Goal: Task Accomplishment & Management: Use online tool/utility

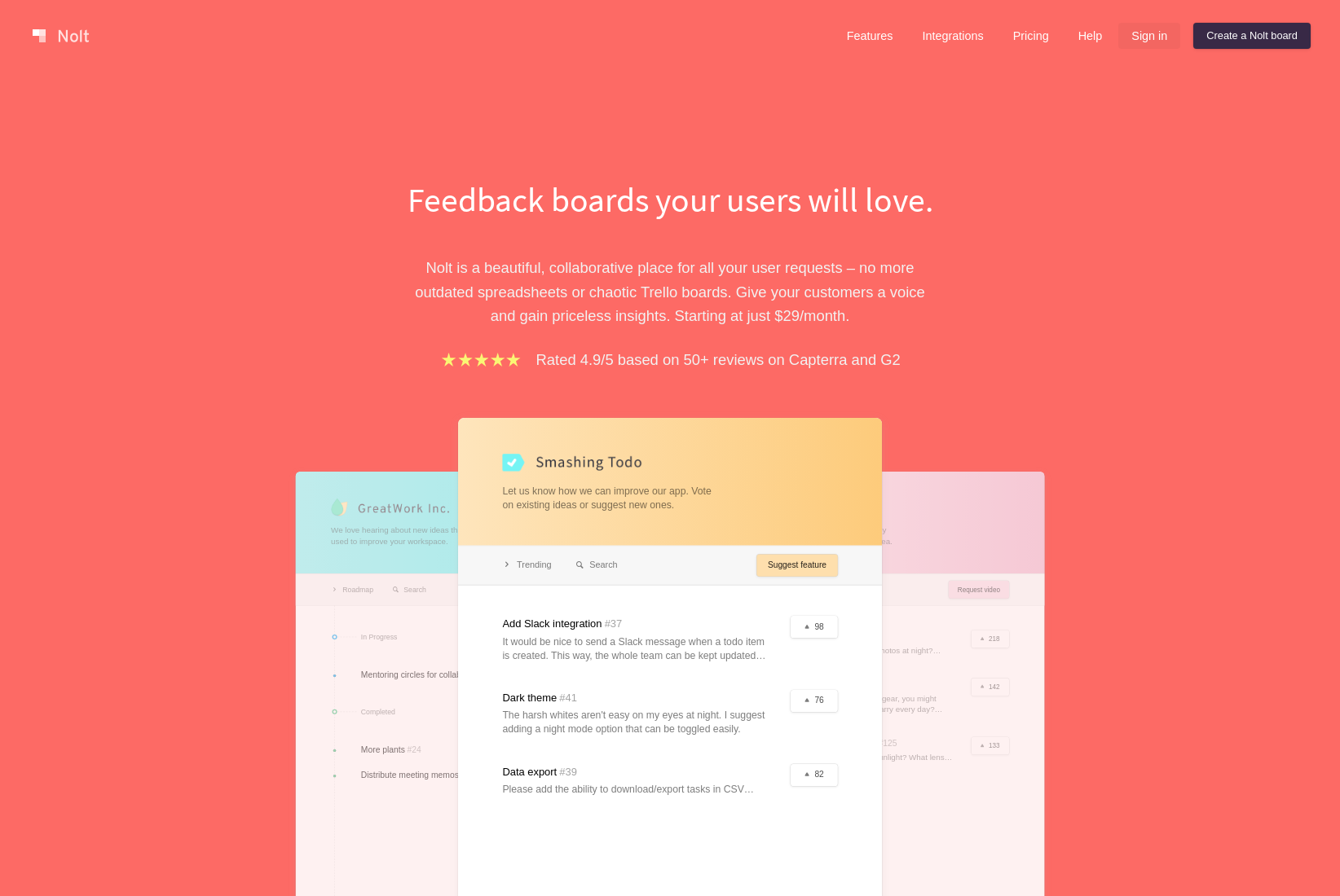
click at [1147, 43] on link "Sign in" at bounding box center [1149, 36] width 62 height 26
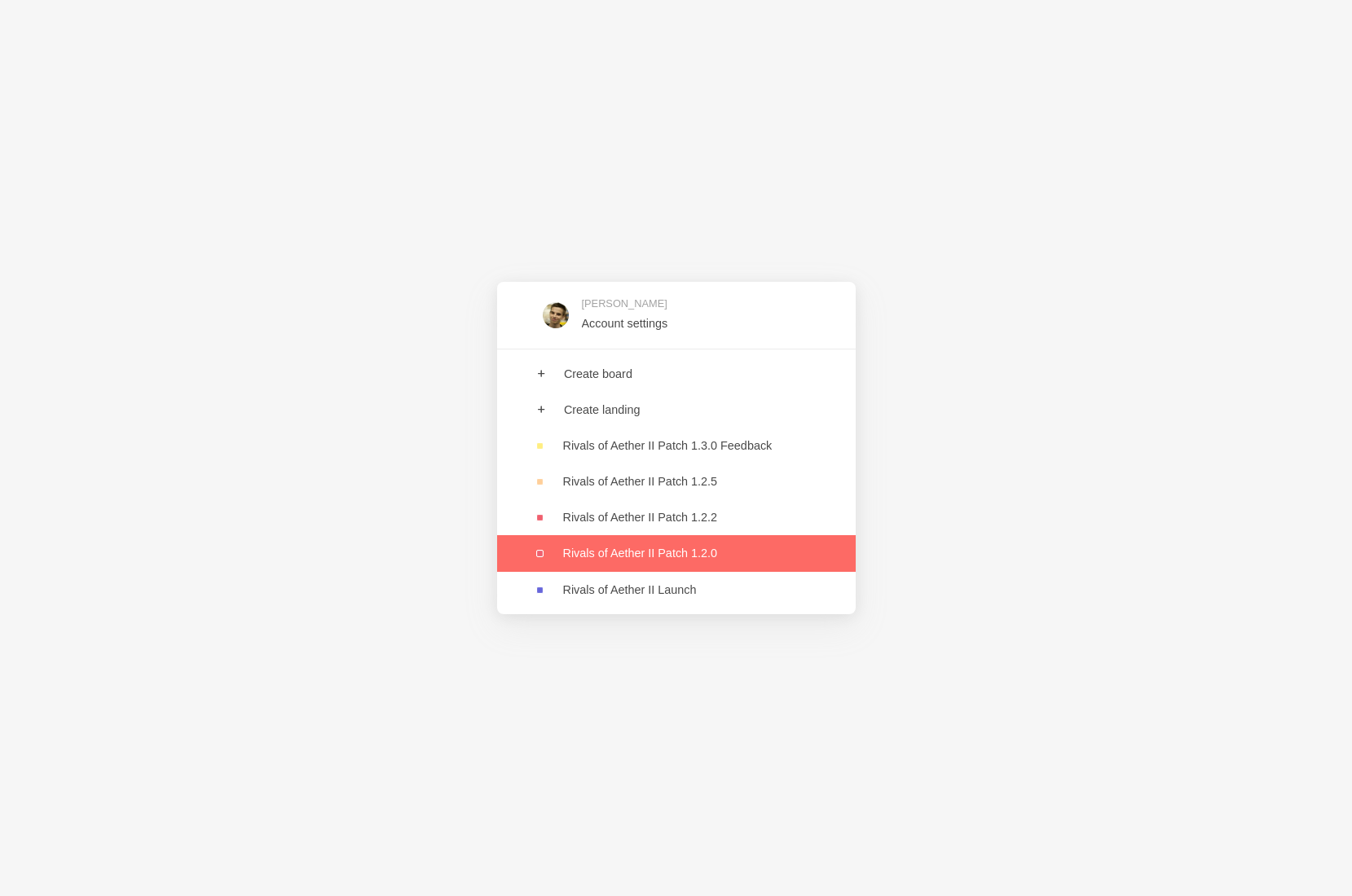
click at [771, 553] on link at bounding box center [676, 553] width 359 height 36
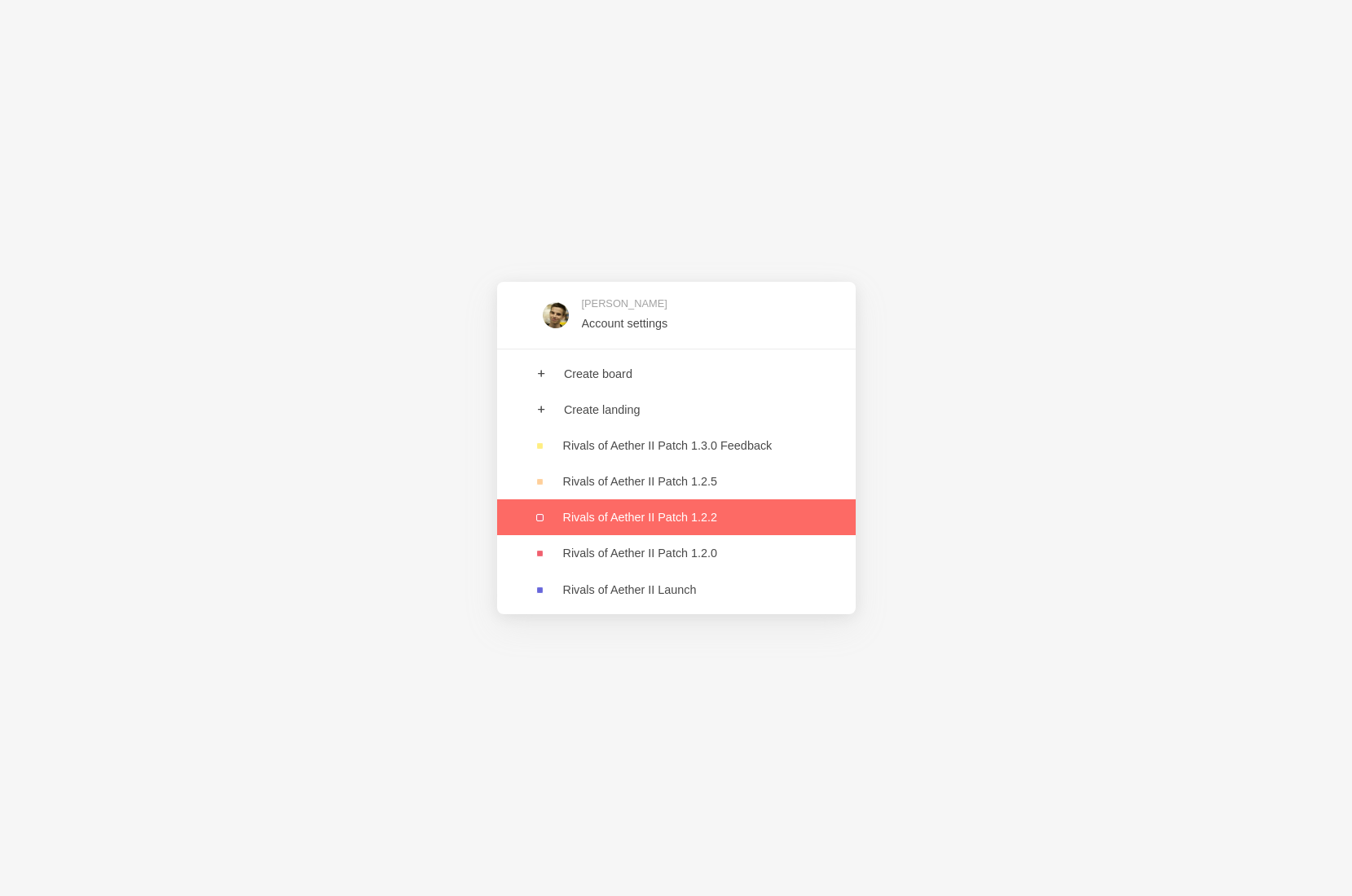
click at [749, 510] on link at bounding box center [676, 516] width 359 height 36
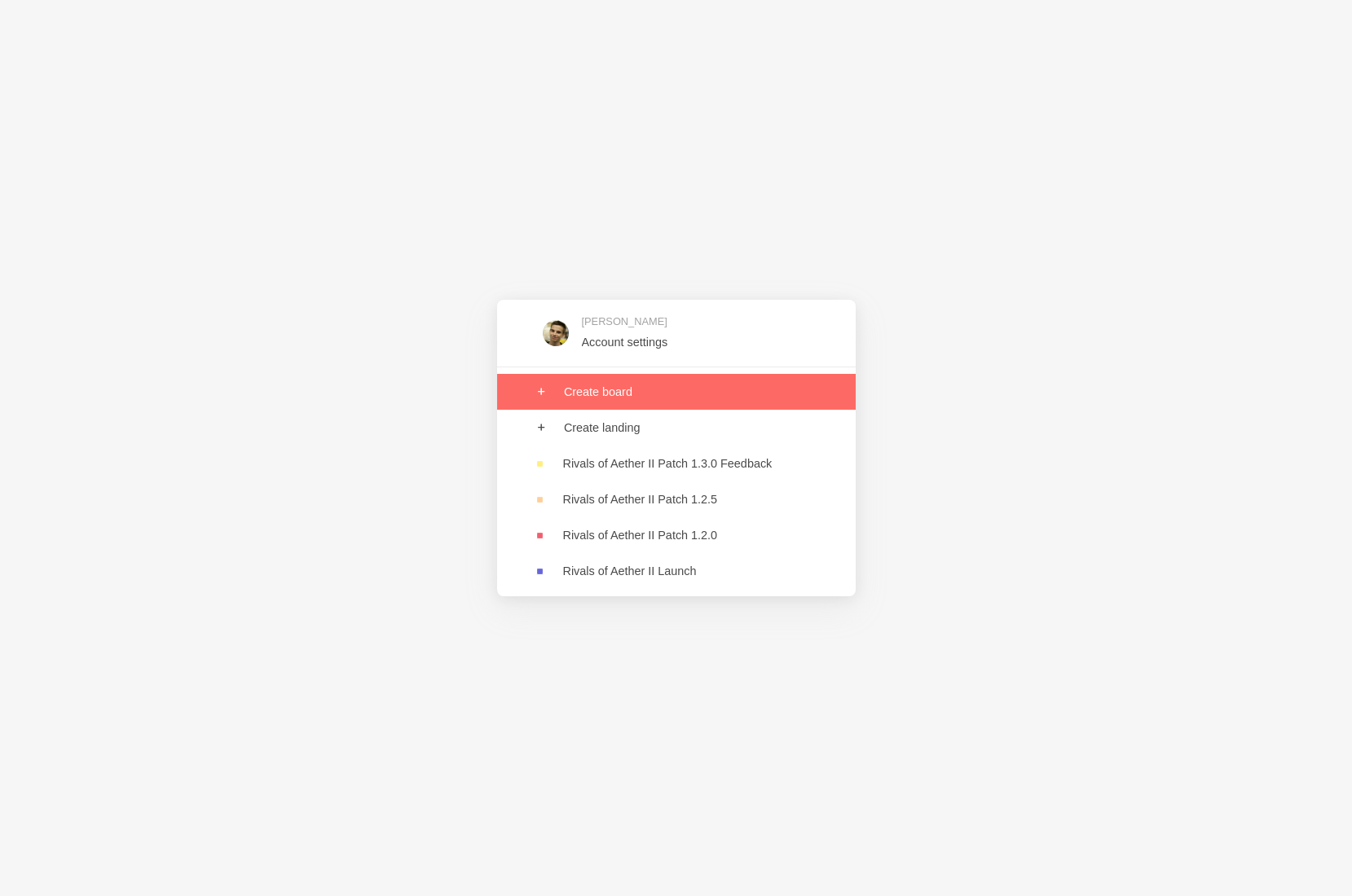
click at [665, 391] on link at bounding box center [676, 391] width 359 height 36
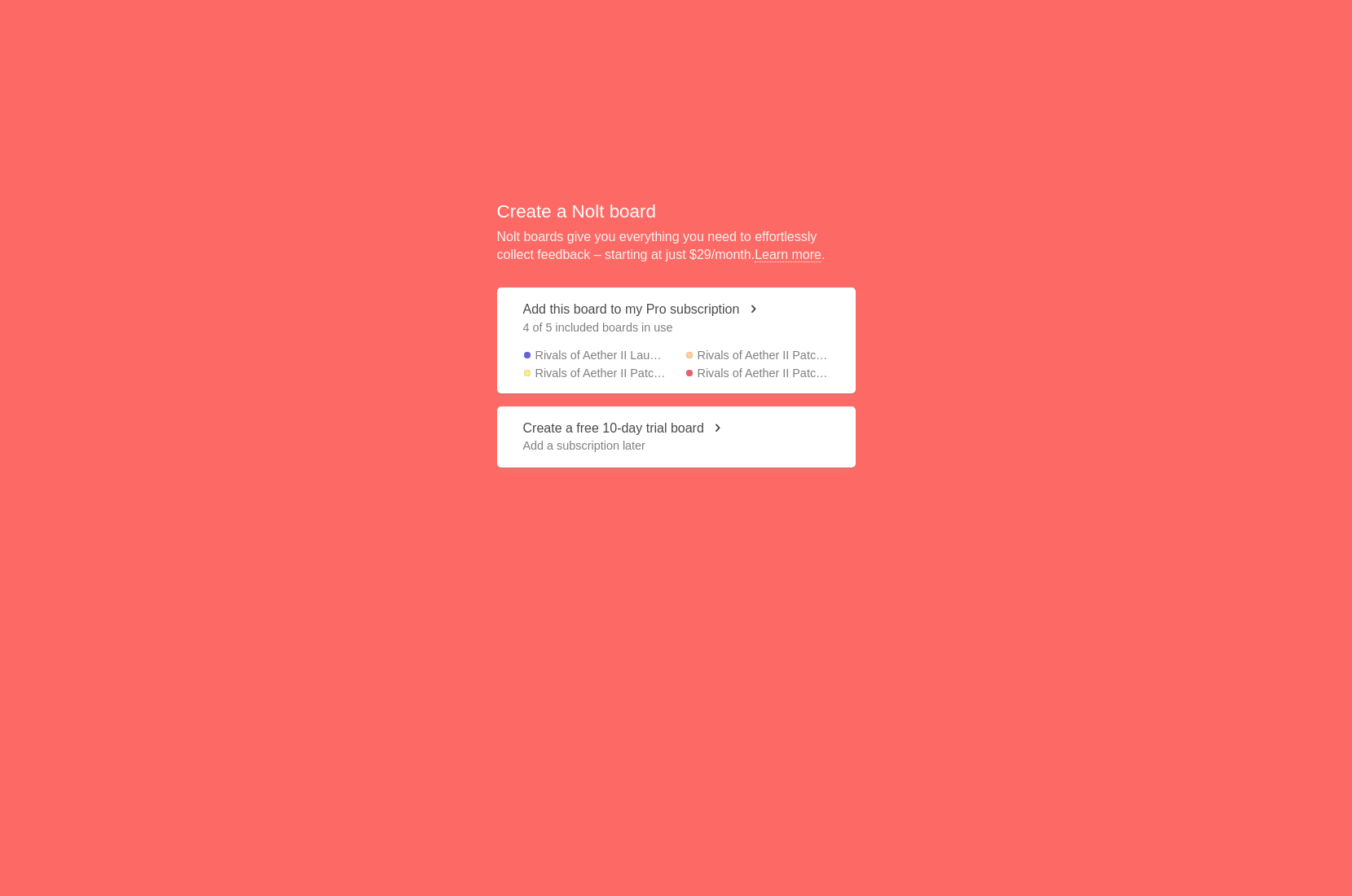
click at [669, 334] on span "4 of 5 included boards in use" at bounding box center [676, 328] width 307 height 16
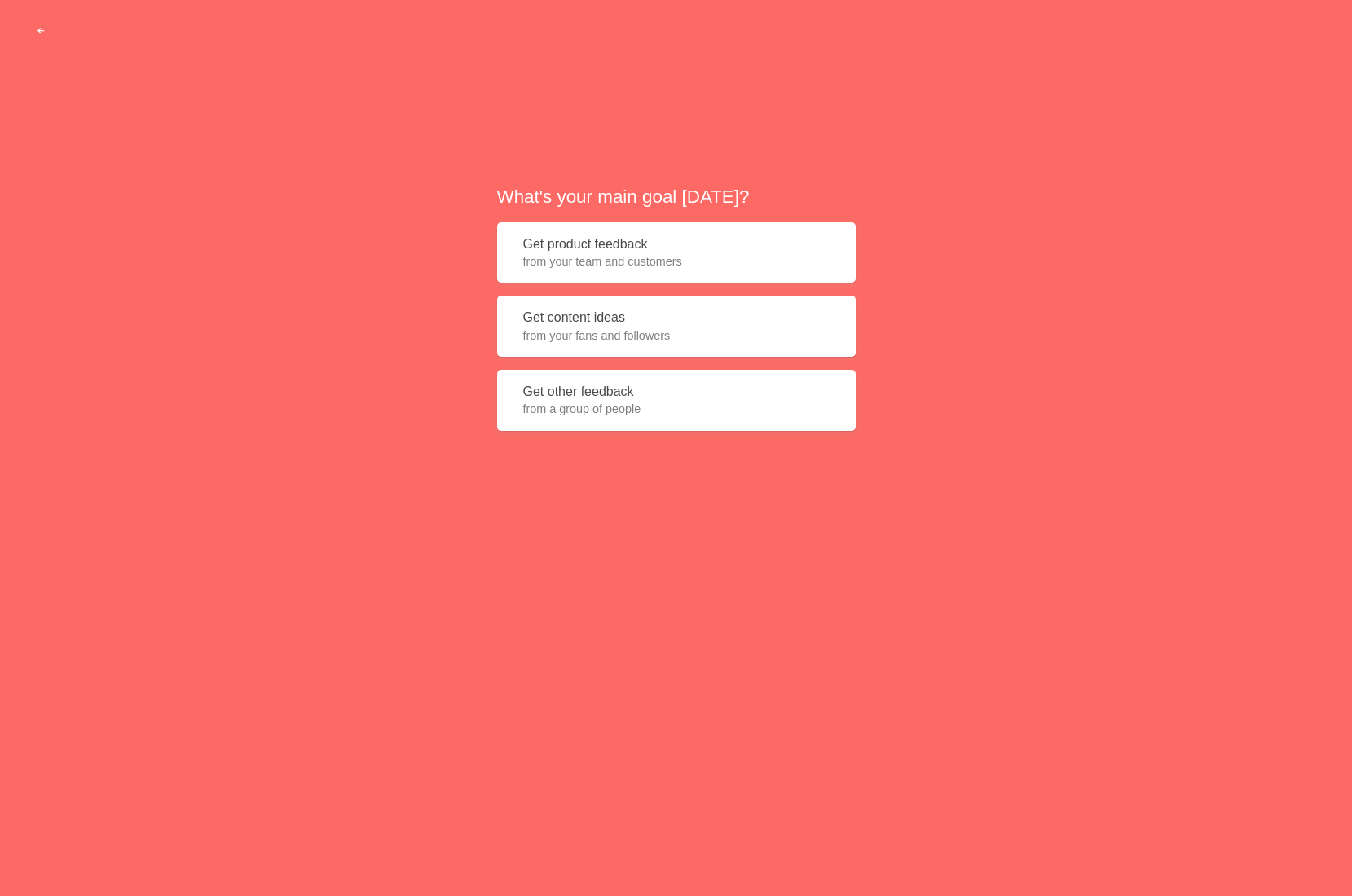
click at [668, 270] on button "Get product feedback from your team and customers" at bounding box center [676, 253] width 359 height 61
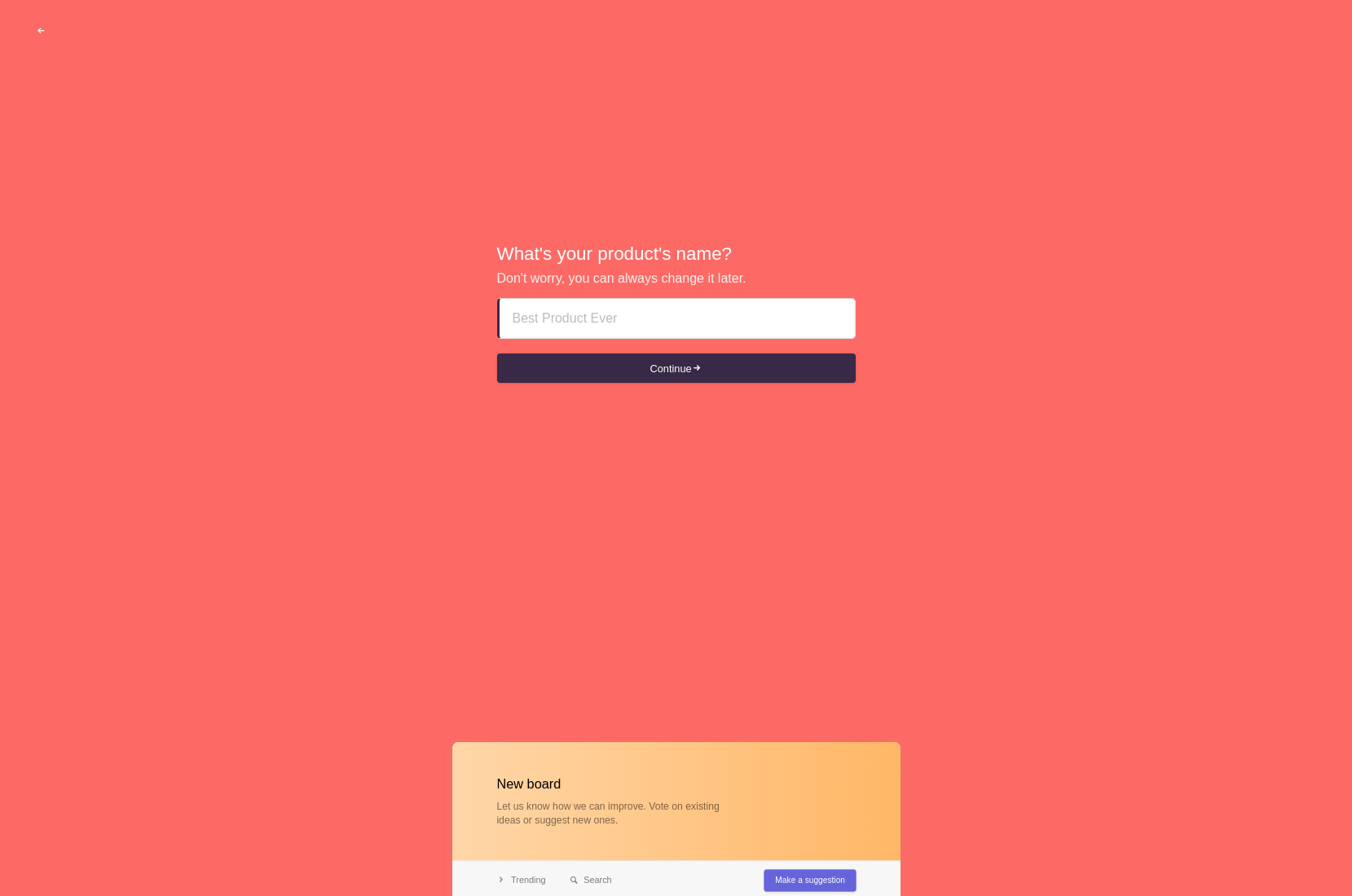
click at [607, 318] on input at bounding box center [677, 318] width 330 height 39
click at [576, 316] on input "Rivals of Aether II Patch 1.3.1" at bounding box center [677, 318] width 330 height 39
drag, startPoint x: 711, startPoint y: 314, endPoint x: 674, endPoint y: 325, distance: 38.6
click at [674, 325] on input "Rivals of Aether II Patch 1.3.1" at bounding box center [677, 318] width 330 height 39
type input "Rivals of Aether II Patch 1.3.3"
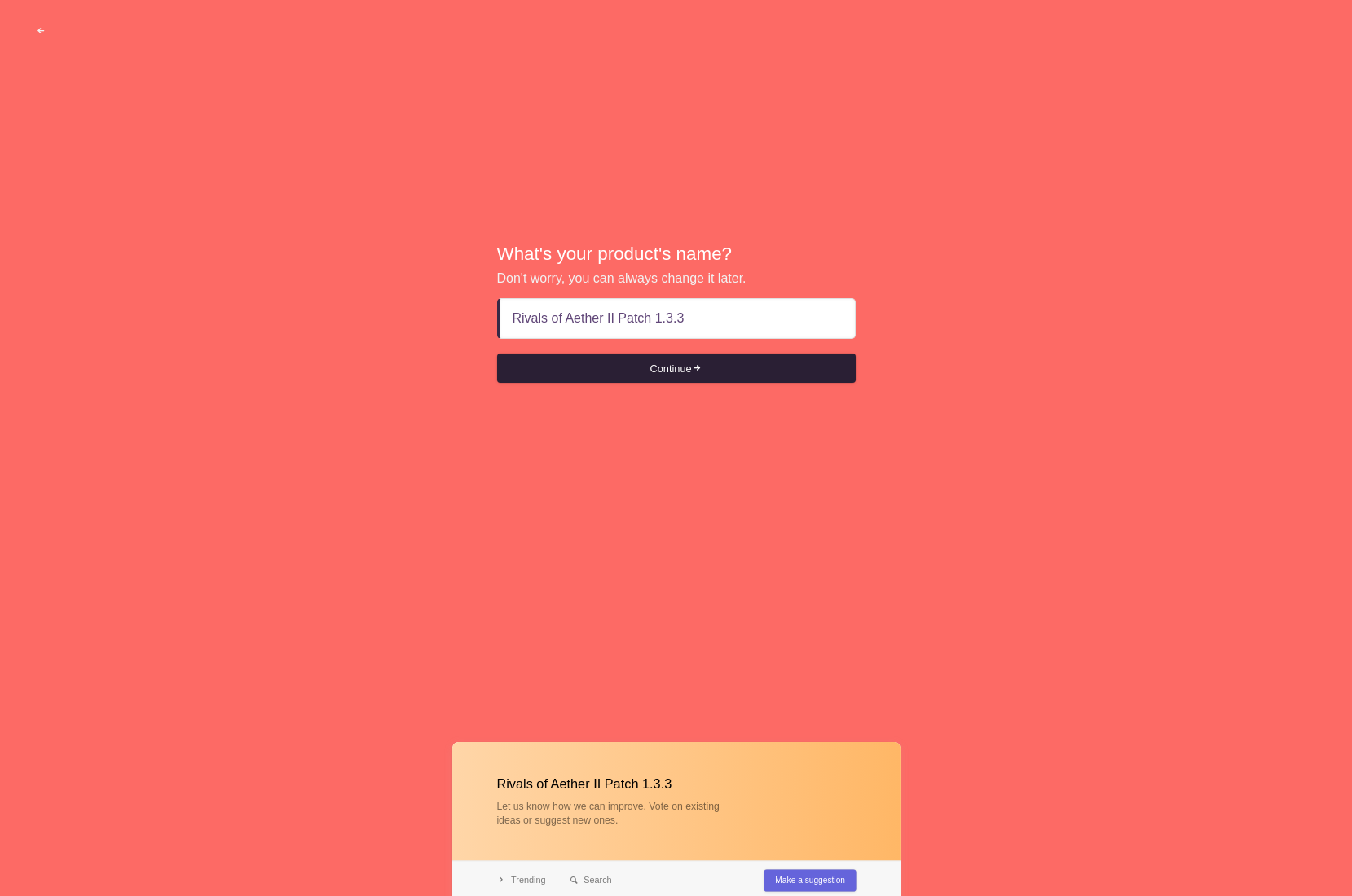
click at [705, 361] on button "Continue" at bounding box center [676, 369] width 359 height 29
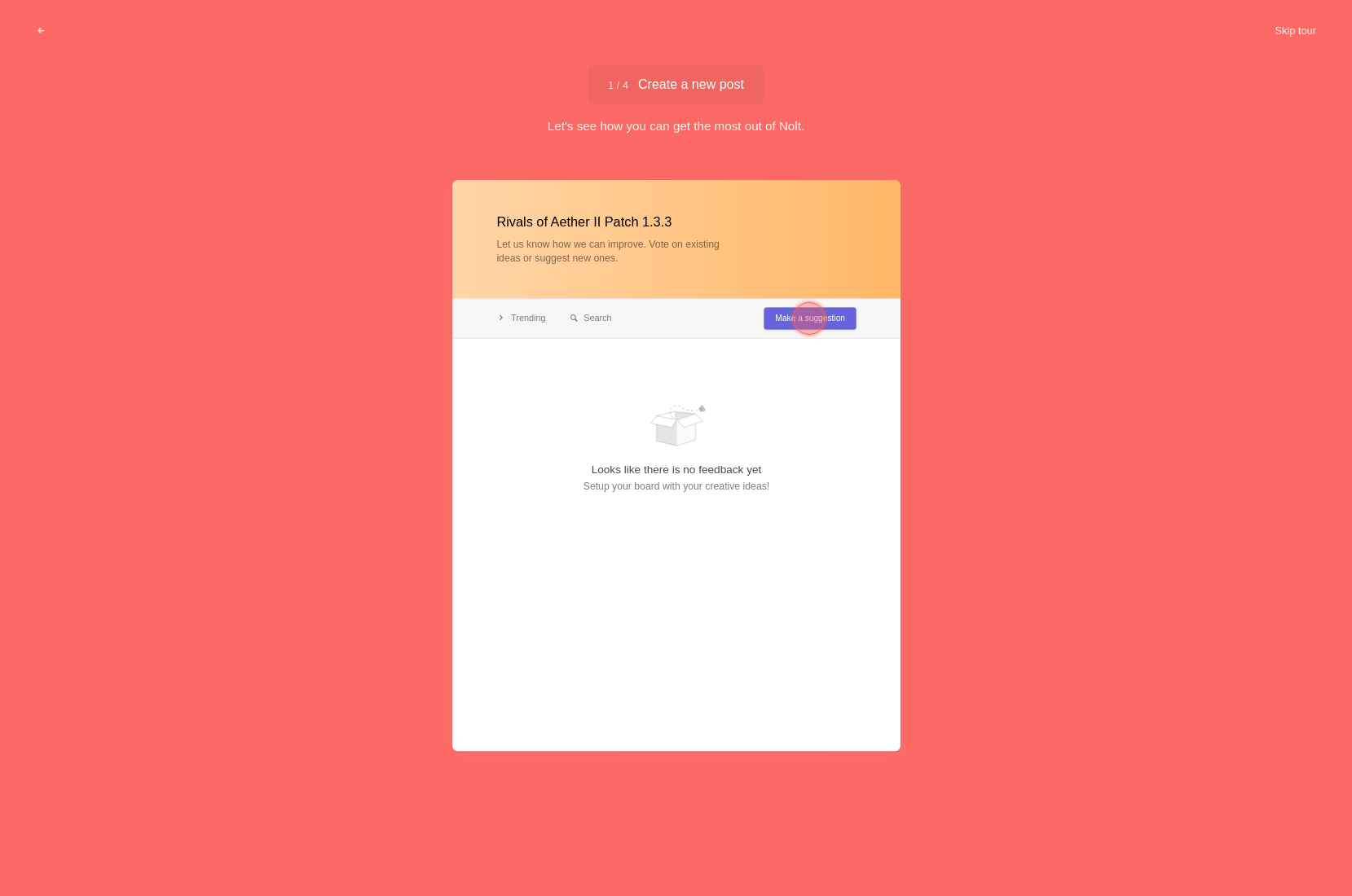
click at [1306, 31] on button "Skip tour" at bounding box center [1295, 31] width 80 height 29
